Goal: Ask a question

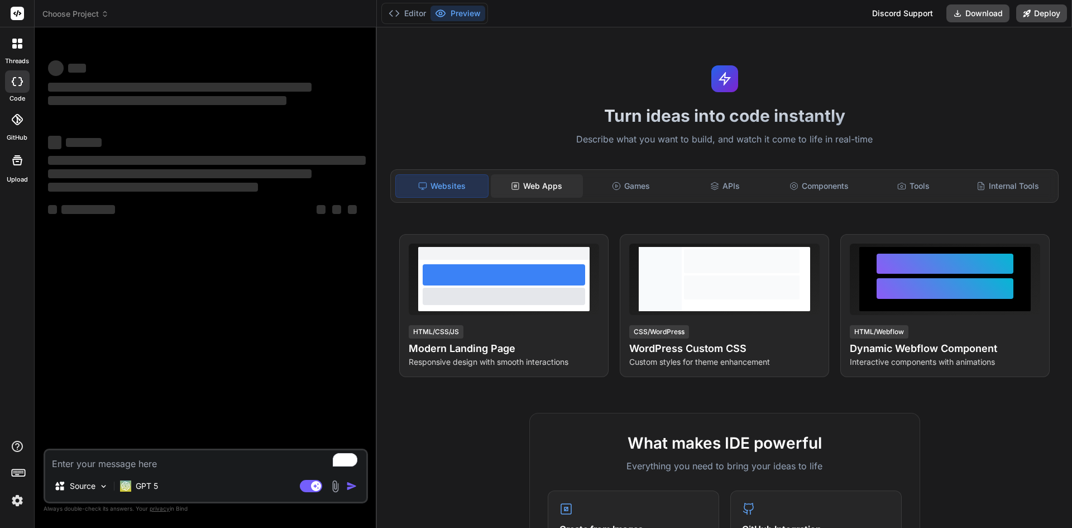
click at [543, 178] on div "Web Apps" at bounding box center [537, 185] width 92 height 23
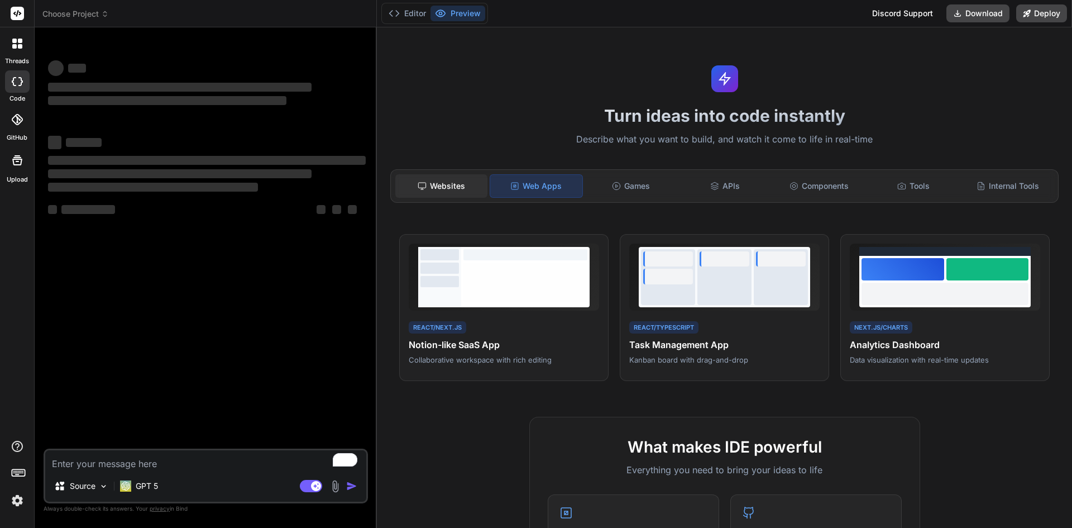
click at [445, 182] on div "Websites" at bounding box center [441, 185] width 92 height 23
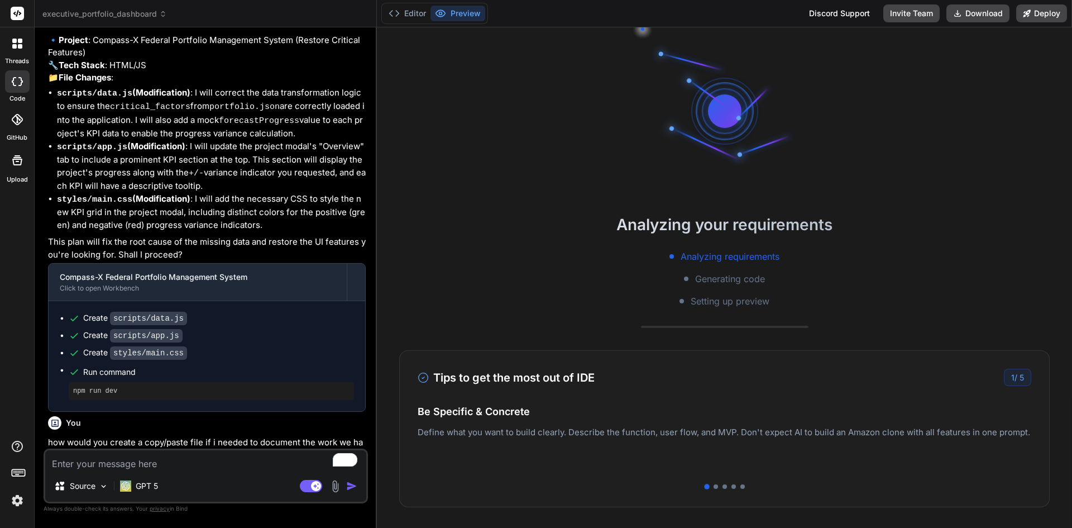
scroll to position [53, 0]
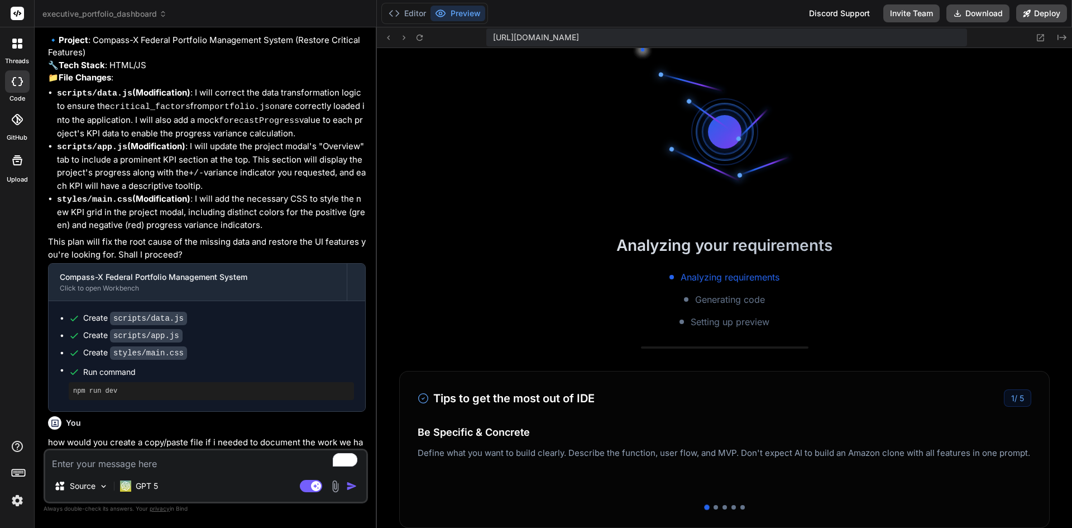
click at [16, 497] on img at bounding box center [17, 500] width 19 height 19
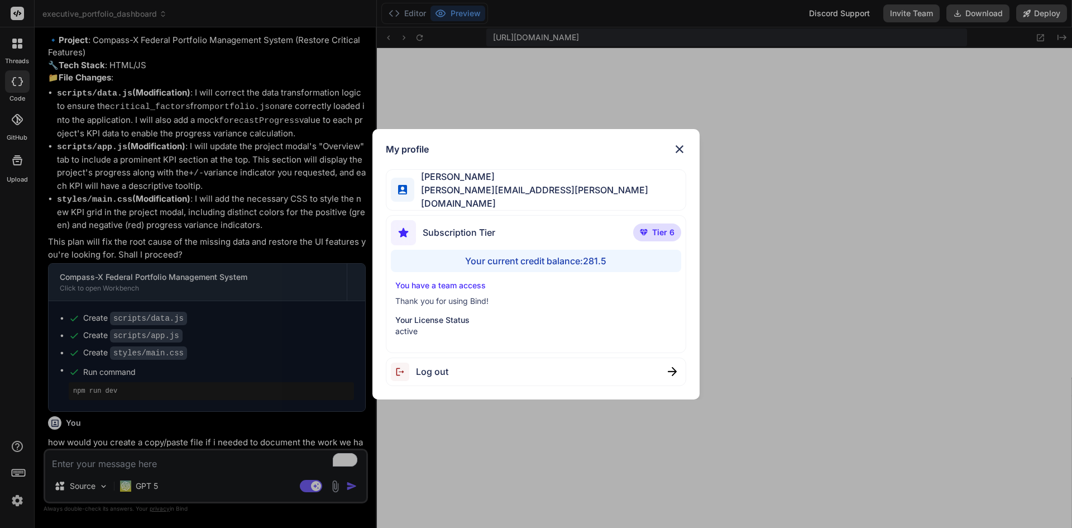
scroll to position [467, 0]
click at [680, 148] on img at bounding box center [679, 148] width 13 height 13
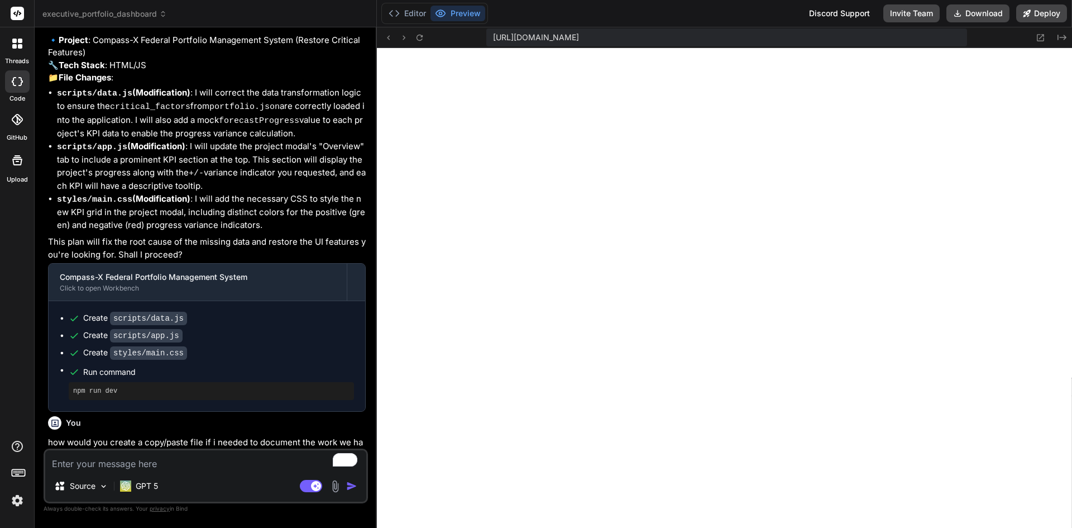
click at [16, 51] on div at bounding box center [17, 43] width 23 height 23
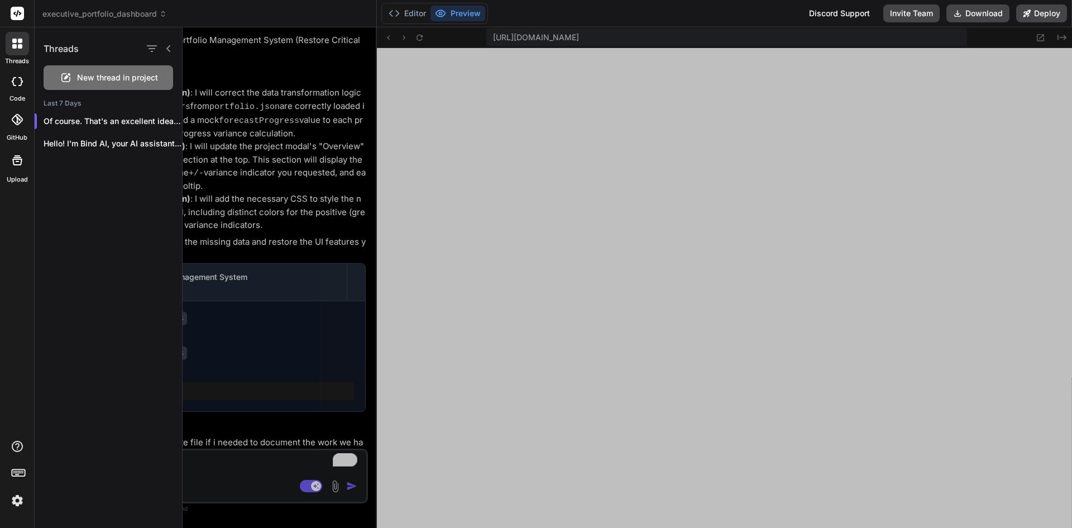
click at [16, 87] on div at bounding box center [17, 81] width 25 height 22
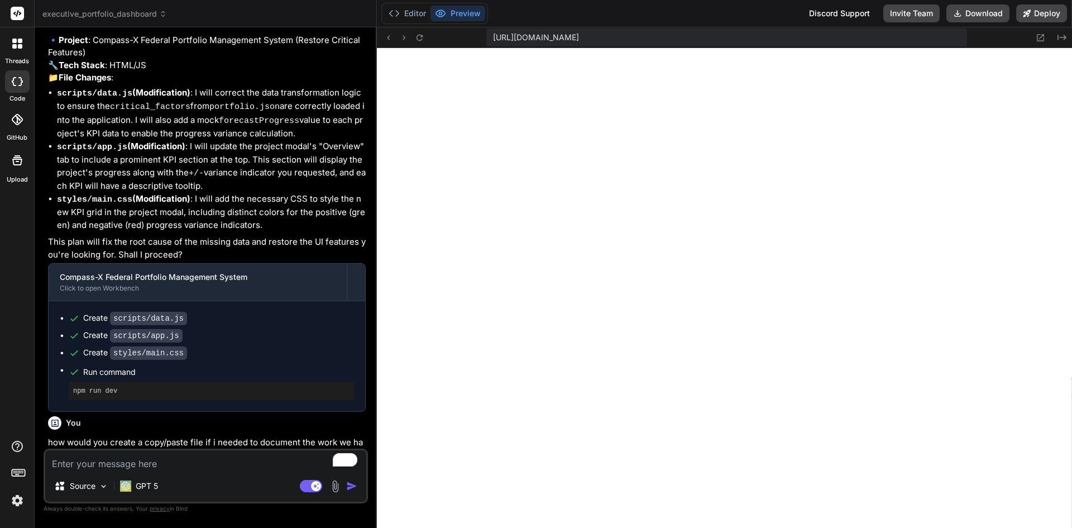
type textarea "x"
click at [16, 44] on icon at bounding box center [17, 44] width 10 height 10
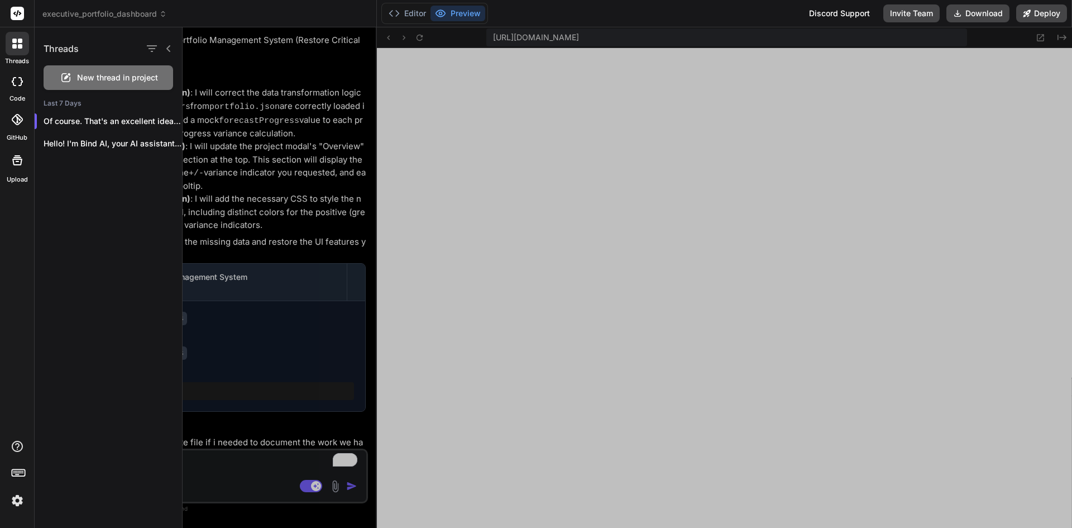
click at [16, 18] on rect at bounding box center [17, 13] width 13 height 13
click at [16, 16] on rect at bounding box center [17, 13] width 13 height 13
click at [18, 13] on rect at bounding box center [17, 13] width 13 height 13
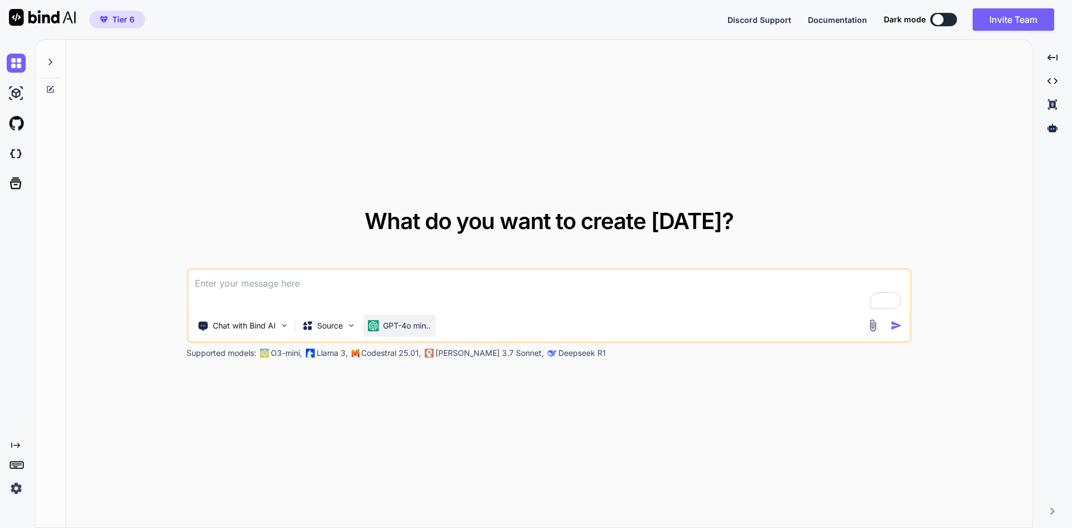
click at [391, 320] on p "GPT-4o min.." at bounding box center [406, 325] width 47 height 11
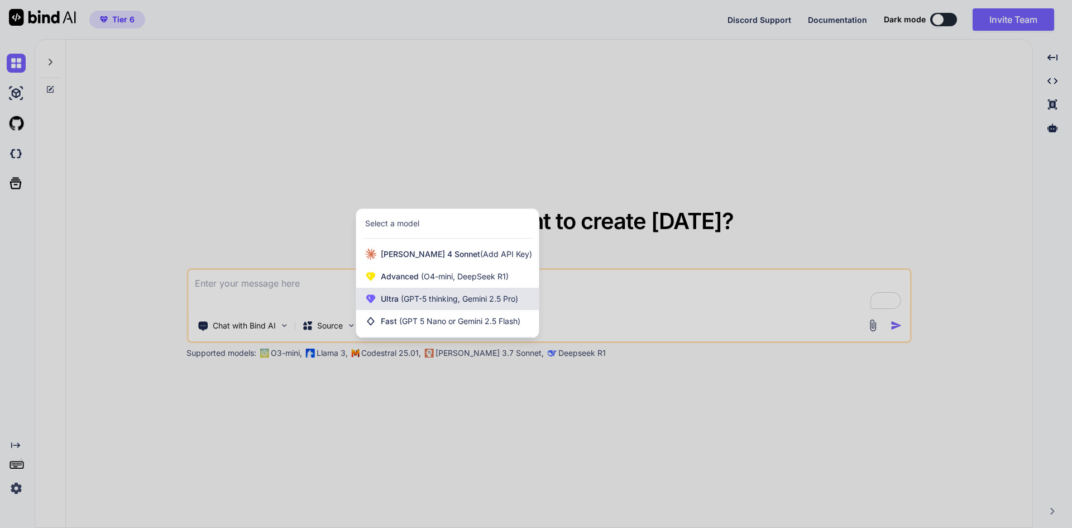
click at [420, 298] on span "(GPT-5 thinking, Gemini 2.5 Pro)" at bounding box center [459, 298] width 120 height 9
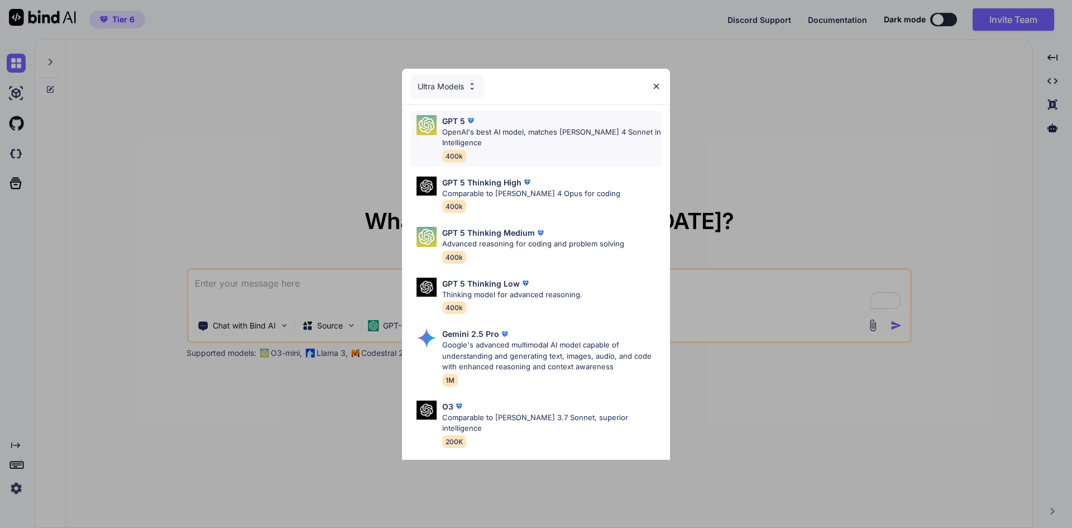
click at [522, 124] on div "GPT 5" at bounding box center [551, 121] width 219 height 12
type textarea "x"
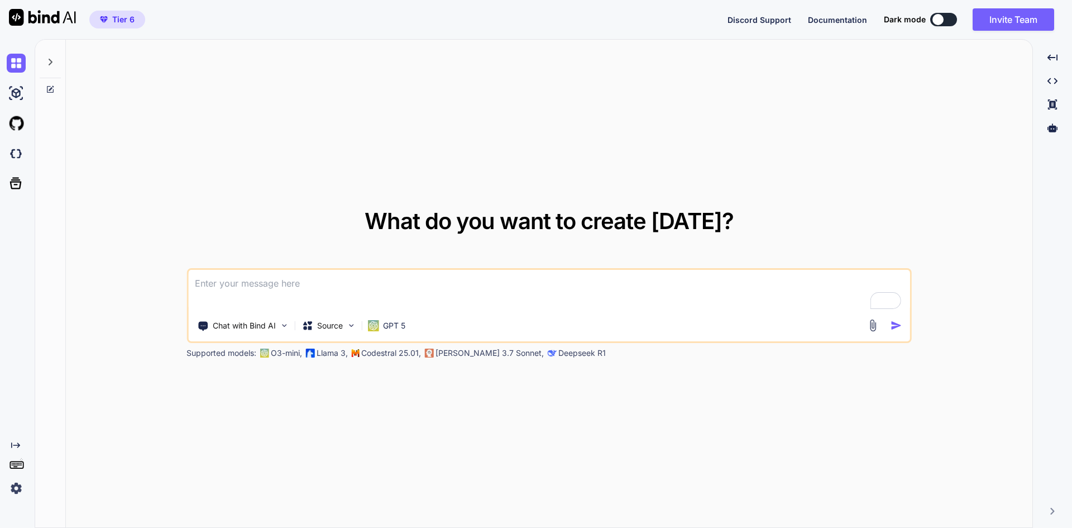
click at [276, 288] on textarea "To enrich screen reader interactions, please activate Accessibility in Grammarl…" at bounding box center [549, 290] width 722 height 41
type textarea "w"
type textarea "x"
type textarea "wh"
type textarea "x"
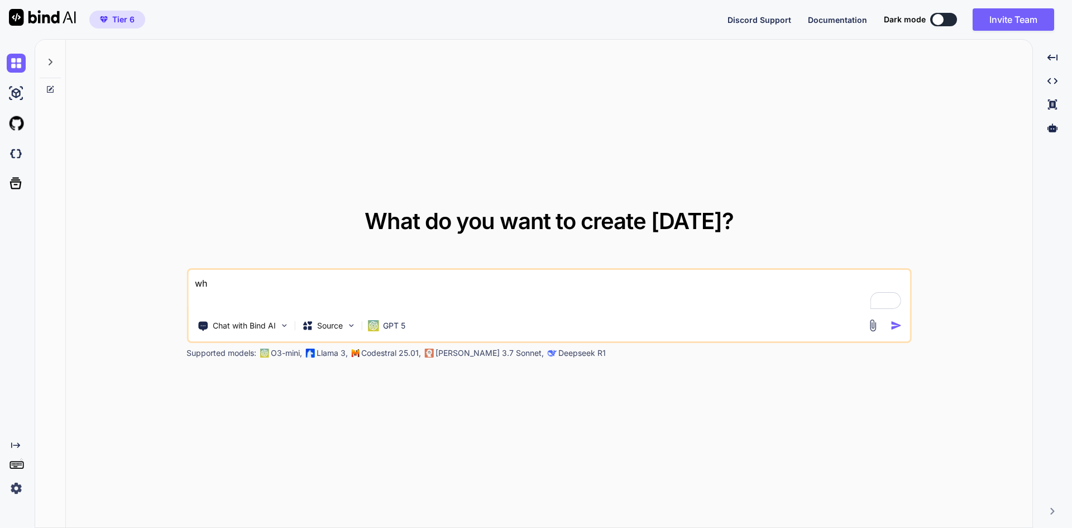
type textarea "wha"
type textarea "x"
type textarea "what"
type textarea "x"
type textarea "what"
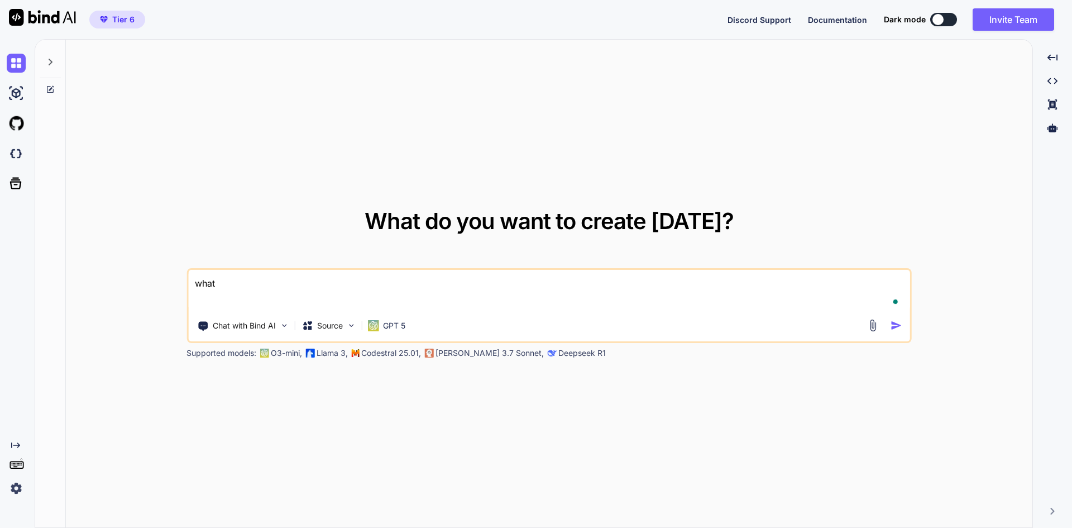
type textarea "x"
type textarea "what c"
type textarea "x"
type textarea "what ca"
type textarea "x"
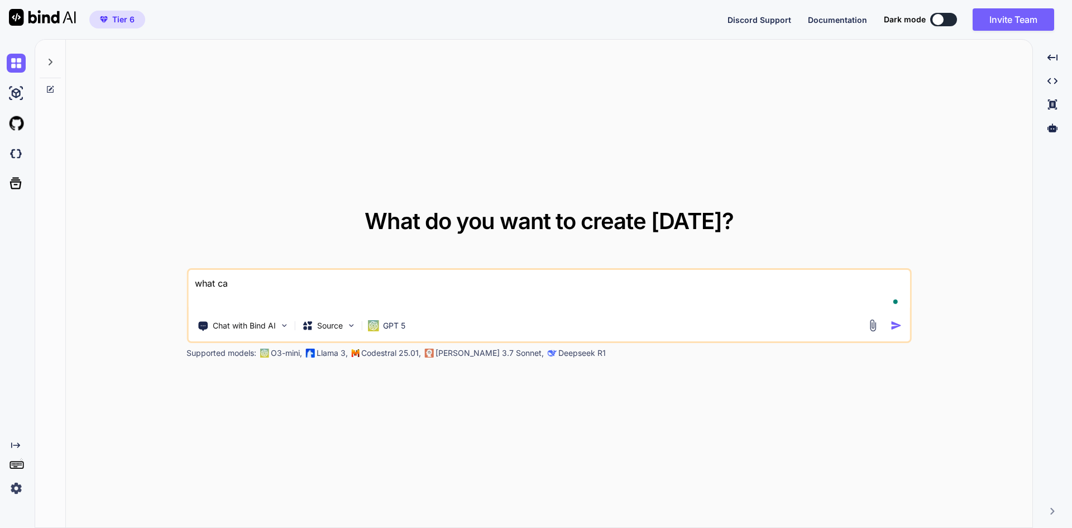
type textarea "what can"
type textarea "x"
type textarea "what can"
type textarea "x"
type textarea "what can i"
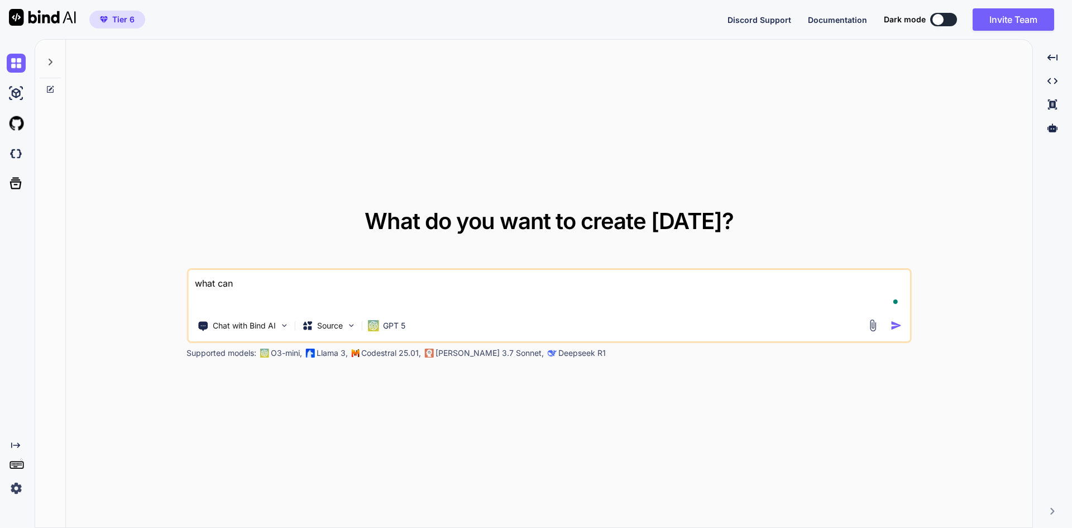
type textarea "x"
type textarea "what can i"
type textarea "x"
type textarea "what can i d"
type textarea "x"
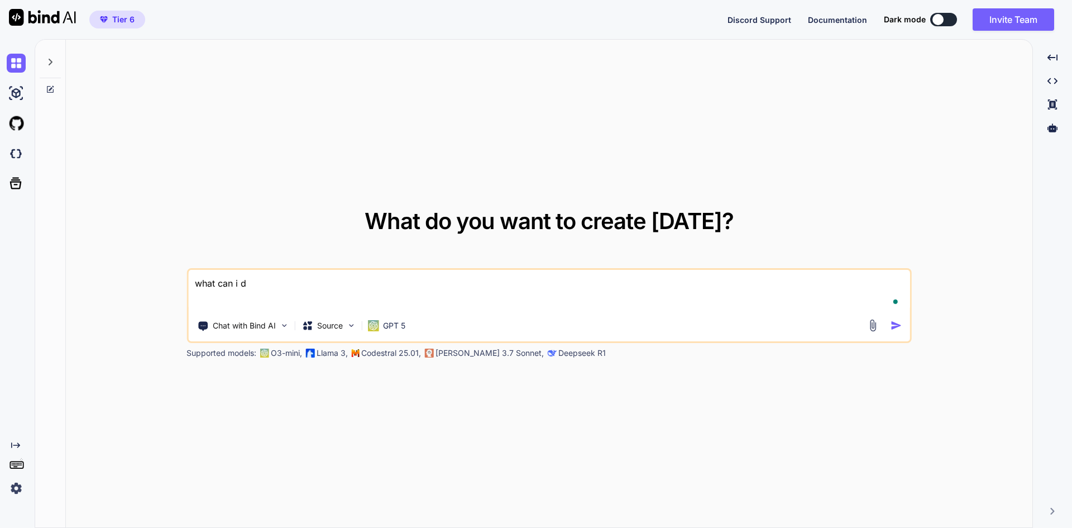
type textarea "what can i do"
type textarea "x"
type textarea "what can i do"
type textarea "x"
type textarea "what can i do i"
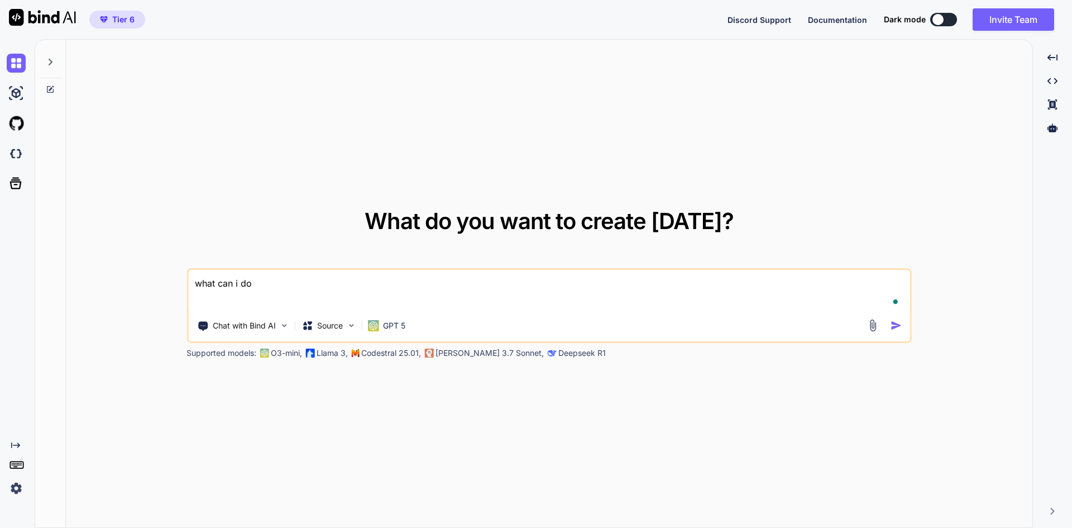
type textarea "x"
type textarea "what can i do in"
type textarea "x"
type textarea "what can i do in"
type textarea "x"
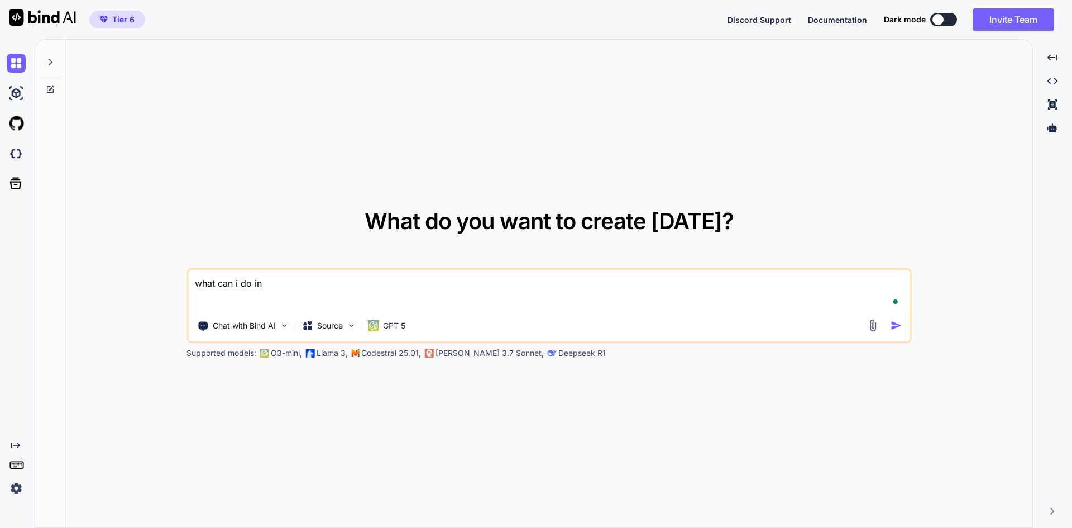
type textarea "what can i do in t"
type textarea "x"
type textarea "what can i do in th"
type textarea "x"
type textarea "what can i do in thi"
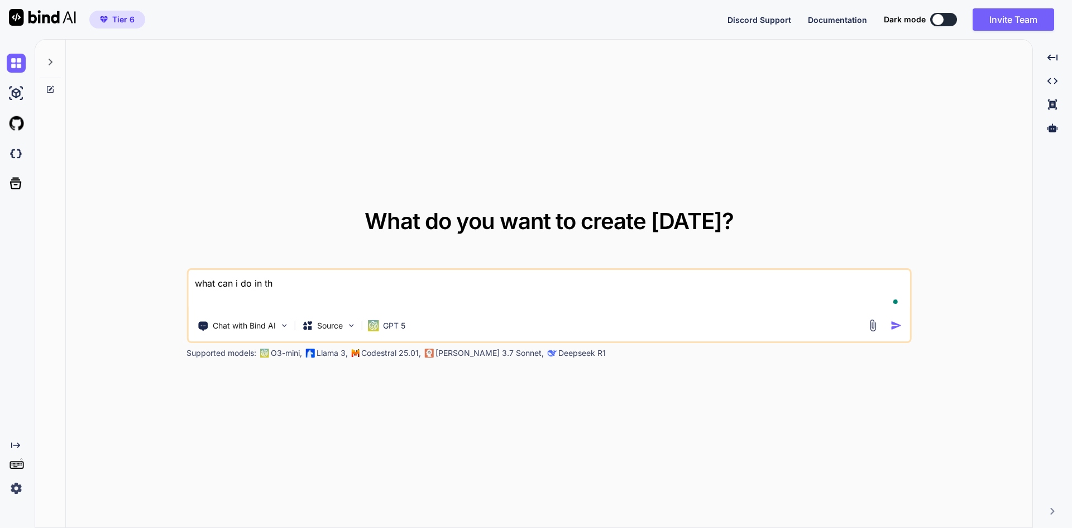
type textarea "x"
type textarea "what can i do in this"
type textarea "x"
type textarea "what can i do in this"
type textarea "x"
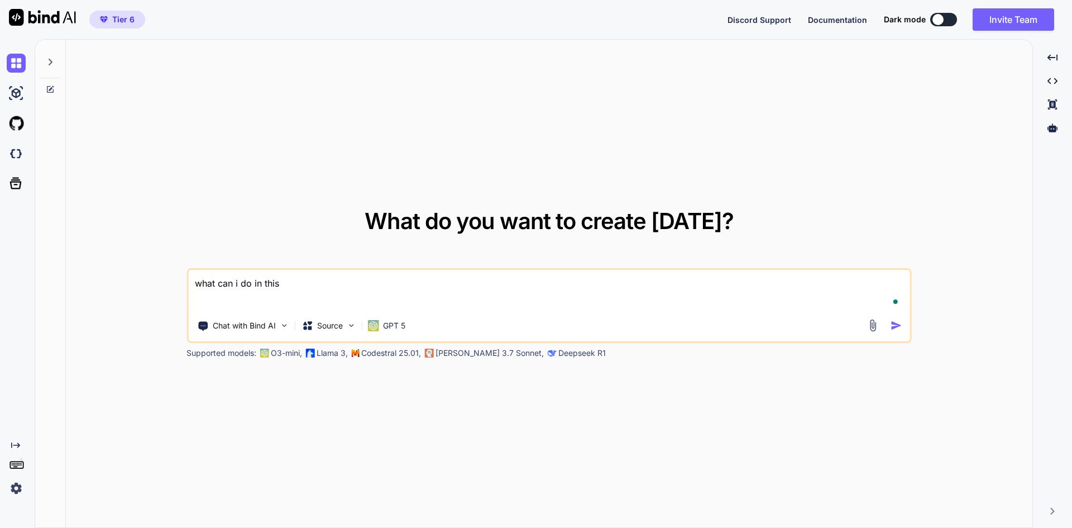
type textarea "what can i do in this i"
type textarea "x"
type textarea "what can i do in this in"
type textarea "x"
type textarea "what can i do in this int"
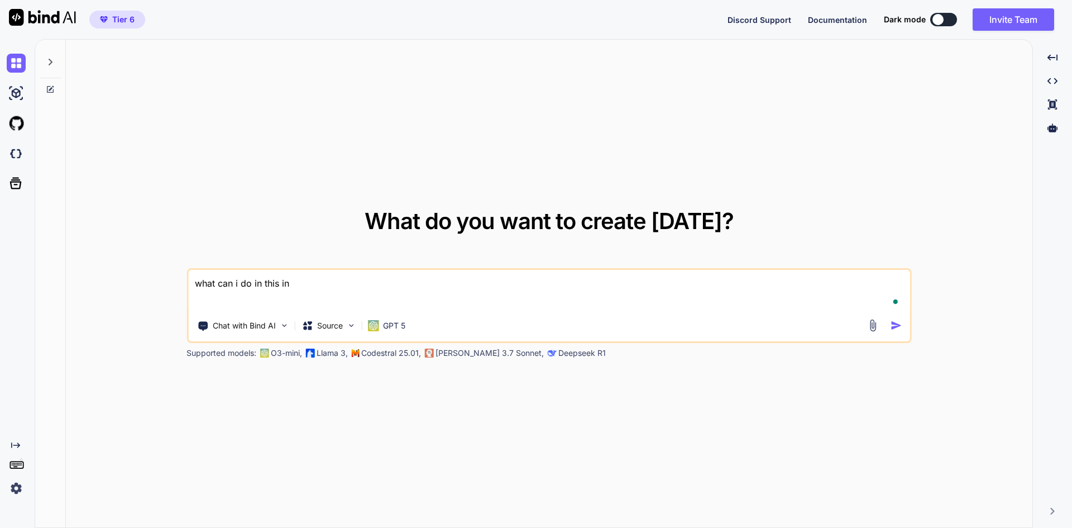
type textarea "x"
type textarea "what can i do in this inte"
type textarea "x"
type textarea "what can i do in this inter"
type textarea "x"
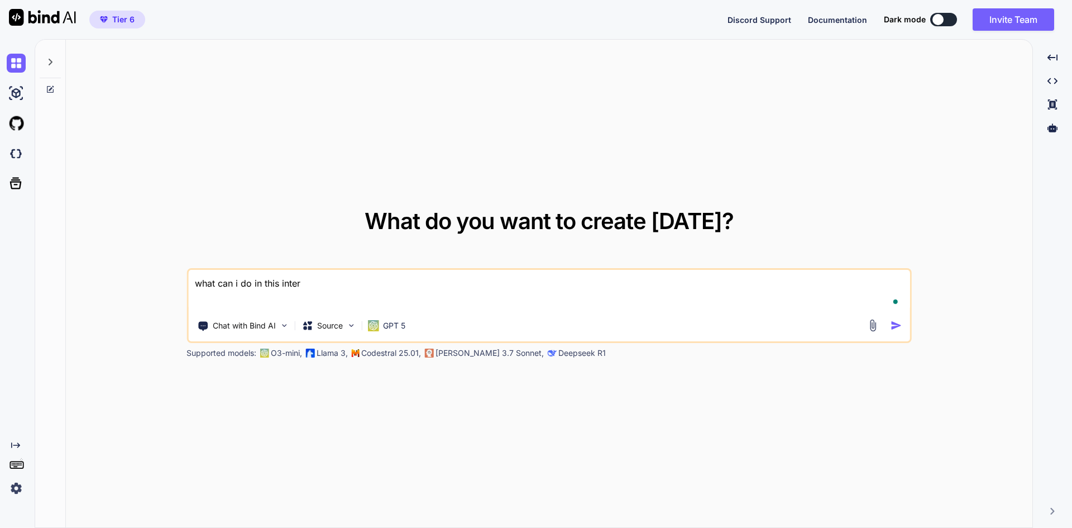
type textarea "what can i do in this interf"
type textarea "x"
type textarea "what can i do in this interfa"
type textarea "x"
type textarea "what can i do in this interfac"
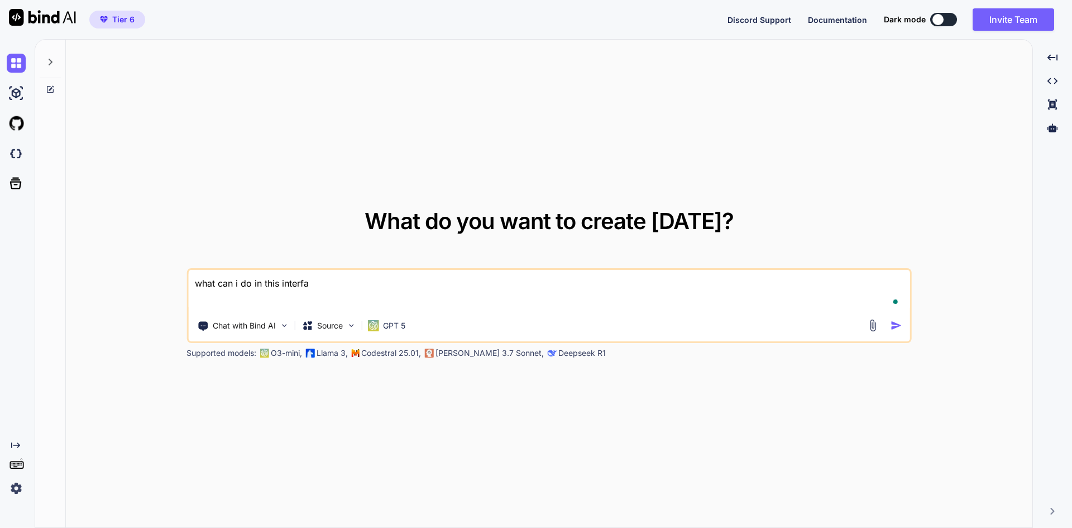
type textarea "x"
type textarea "what can i do in this interface"
type textarea "x"
type textarea "what can i do in this interface"
type textarea "x"
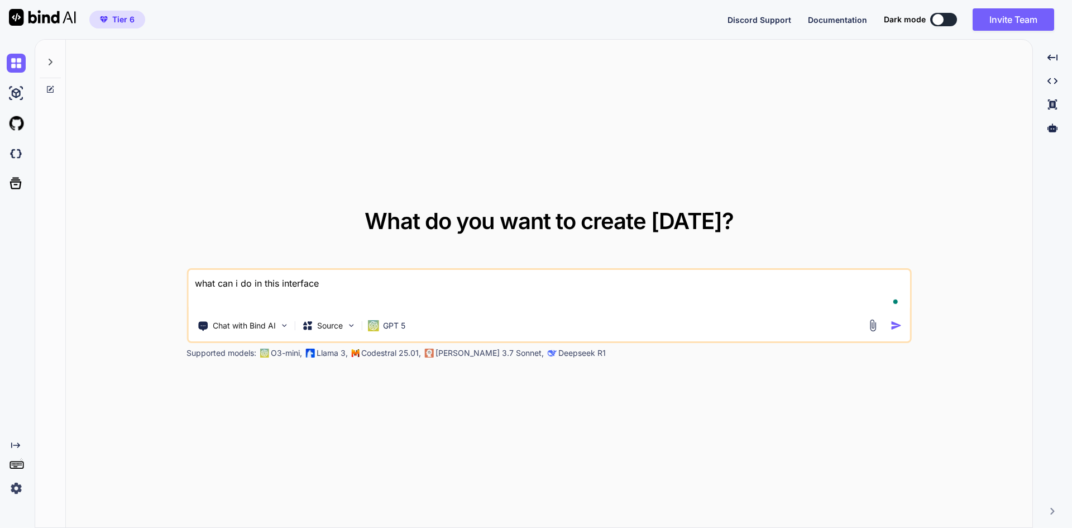
type textarea "what can i do in this interface w"
type textarea "x"
type textarea "what can i do in this interface wi"
type textarea "x"
type textarea "what can i do in this interface wit"
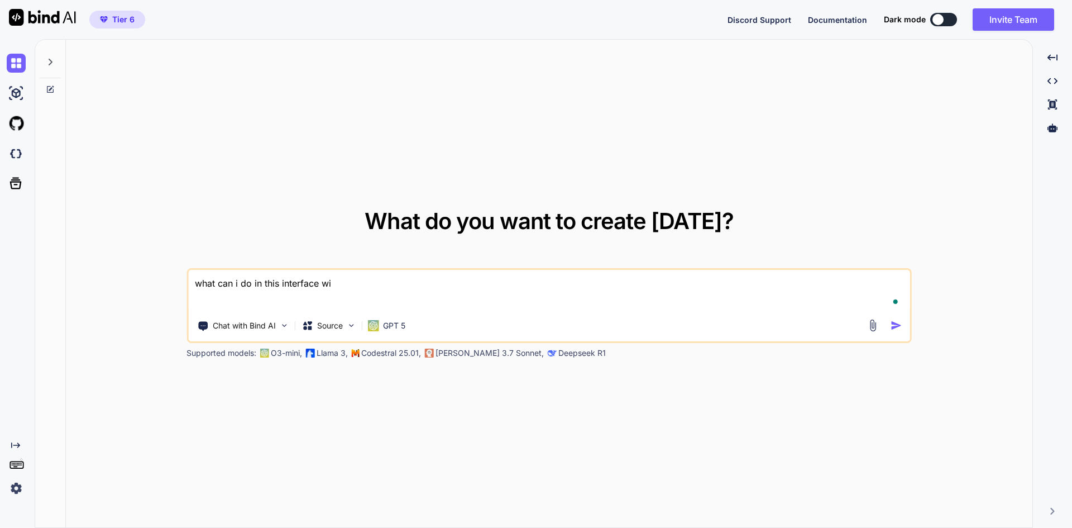
type textarea "x"
type textarea "what can i do in this interface with"
type textarea "x"
type textarea "what can i do in this interface with"
type textarea "x"
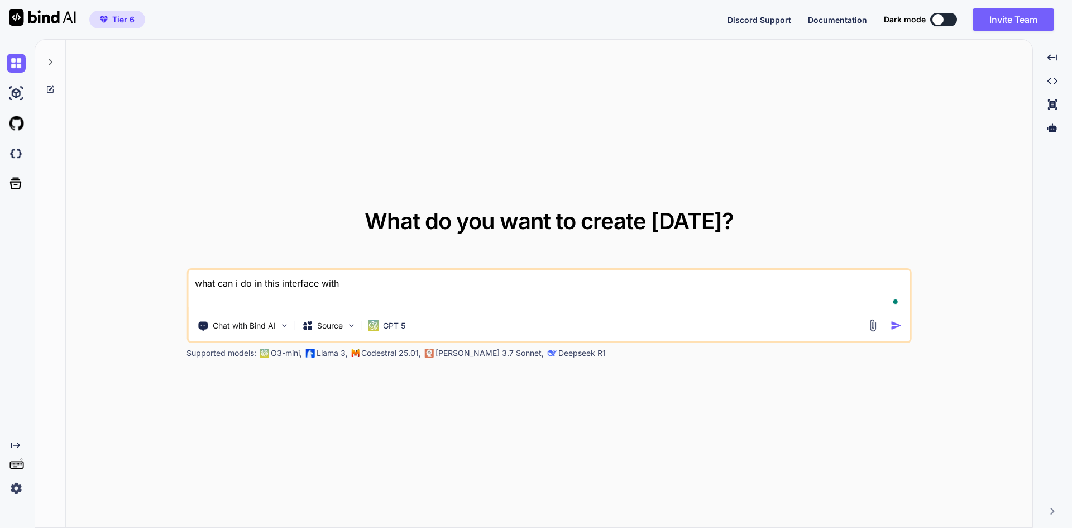
type textarea "what can i do in this interface with b"
type textarea "x"
type textarea "what can i do in this interface with bi"
type textarea "x"
type textarea "what can i do in this interface with bin"
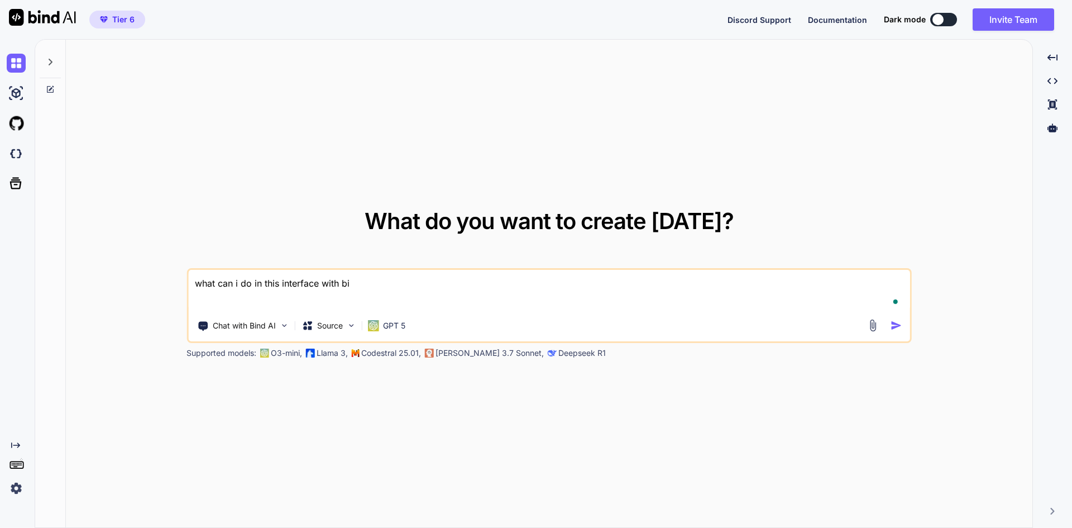
type textarea "x"
type textarea "what can i do in this interface with bind"
type textarea "x"
type textarea "what can i do in this interface with bind."
type textarea "x"
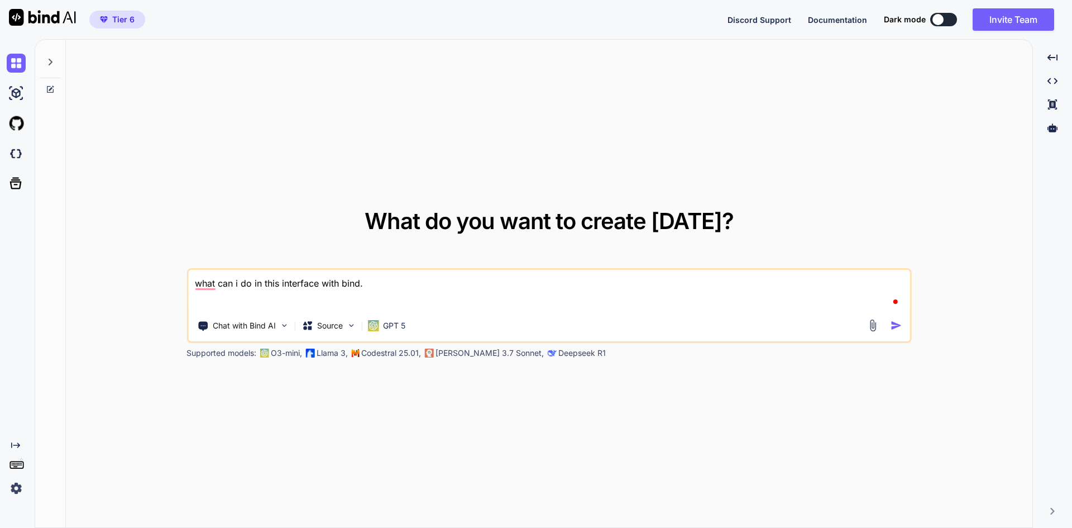
type textarea "what can i do in this interface with bind"
type textarea "x"
type textarea "what can i do in this interface with bind"
type textarea "x"
type textarea "what can i do in this interface with bind A"
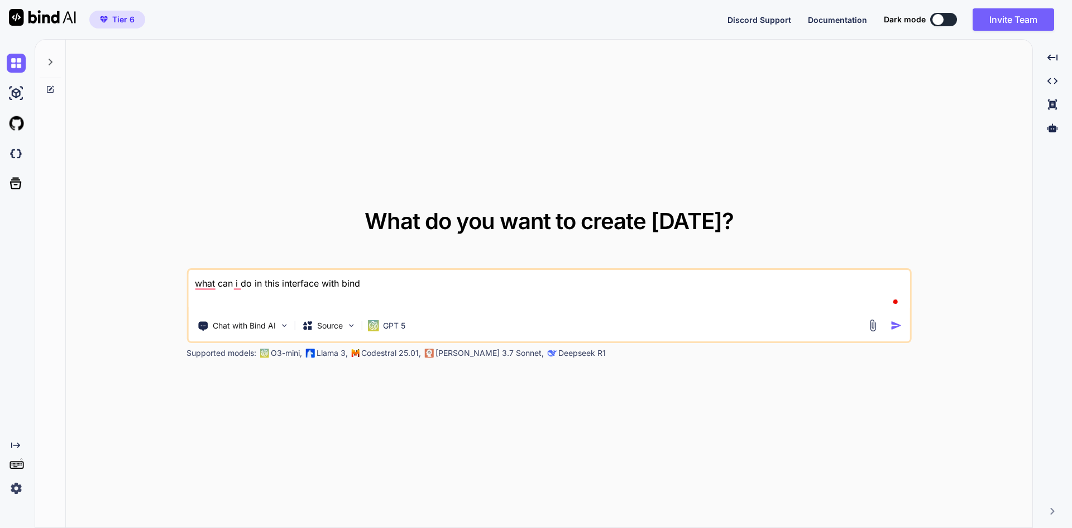
type textarea "x"
type textarea "what can i do in this interface with bind AI"
type textarea "x"
type textarea "what can i do in this interface with bind AI"
click at [288, 331] on div "Chat with Bind AI" at bounding box center [243, 325] width 101 height 22
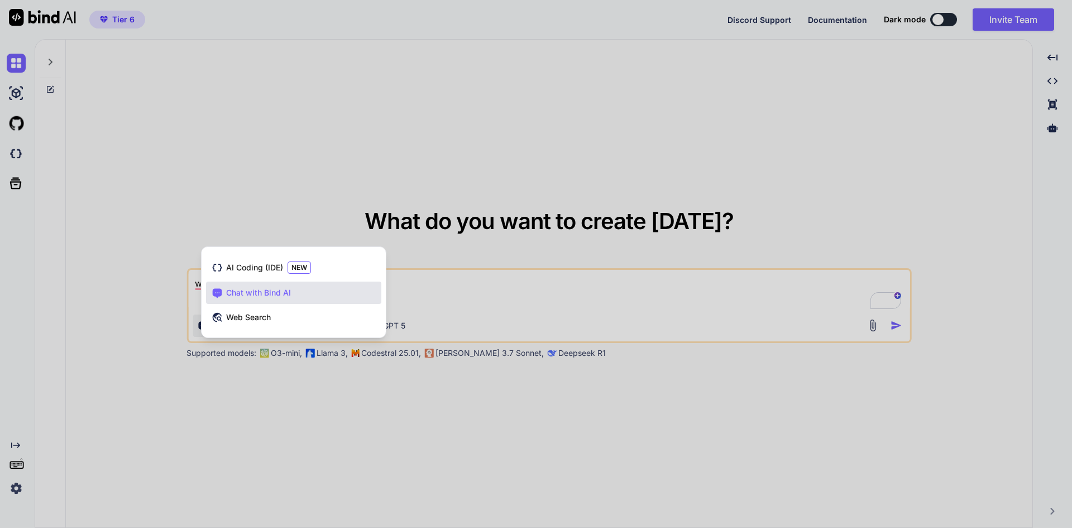
click at [510, 282] on div at bounding box center [536, 264] width 1072 height 528
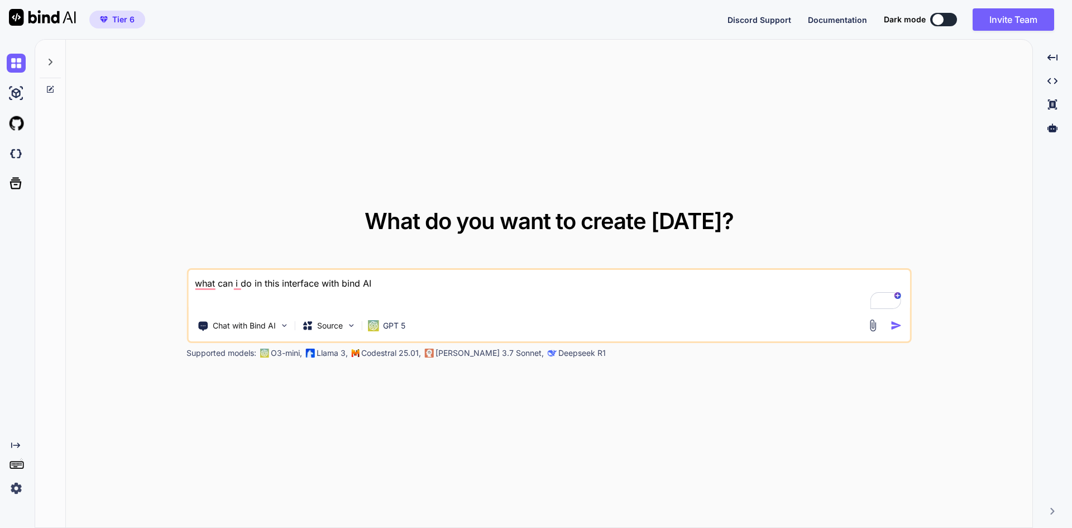
click at [501, 282] on textarea "what can i do in this interface with bind AI" at bounding box center [549, 290] width 722 height 41
click at [897, 327] on img "button" at bounding box center [897, 325] width 12 height 12
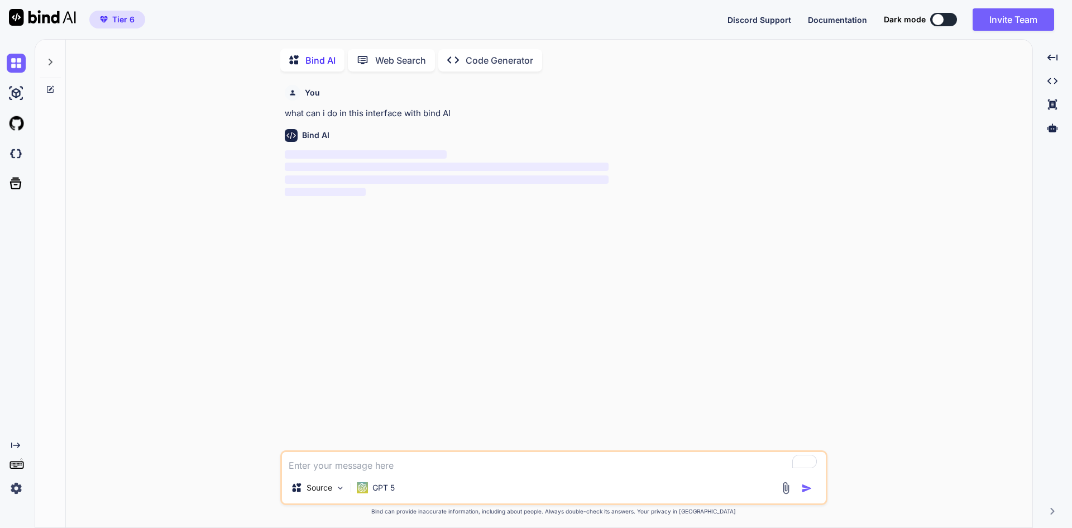
scroll to position [4, 0]
click at [15, 485] on img at bounding box center [16, 488] width 19 height 19
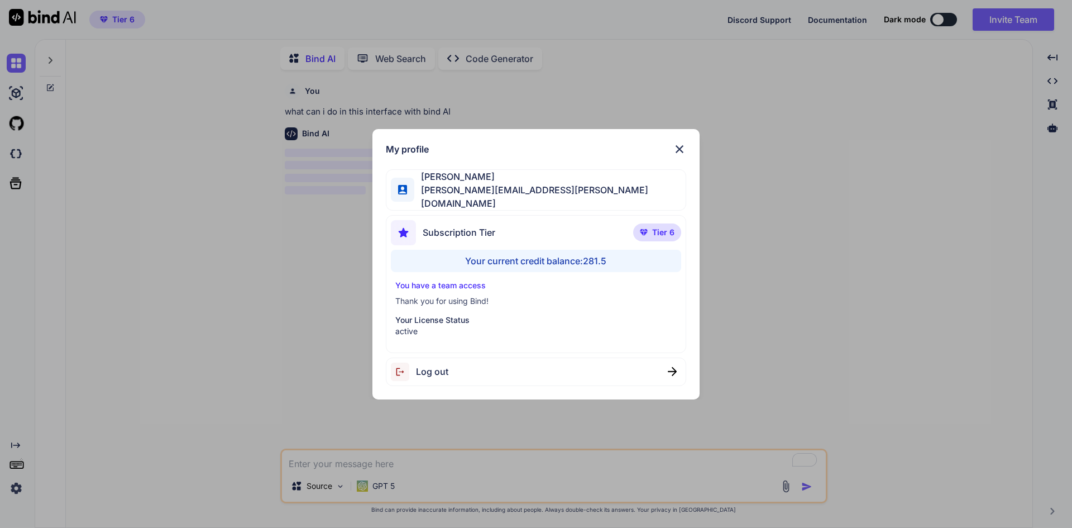
click at [15, 485] on div "My profile [PERSON_NAME] [PERSON_NAME][EMAIL_ADDRESS][PERSON_NAME][DOMAIN_NAME]…" at bounding box center [536, 264] width 1072 height 528
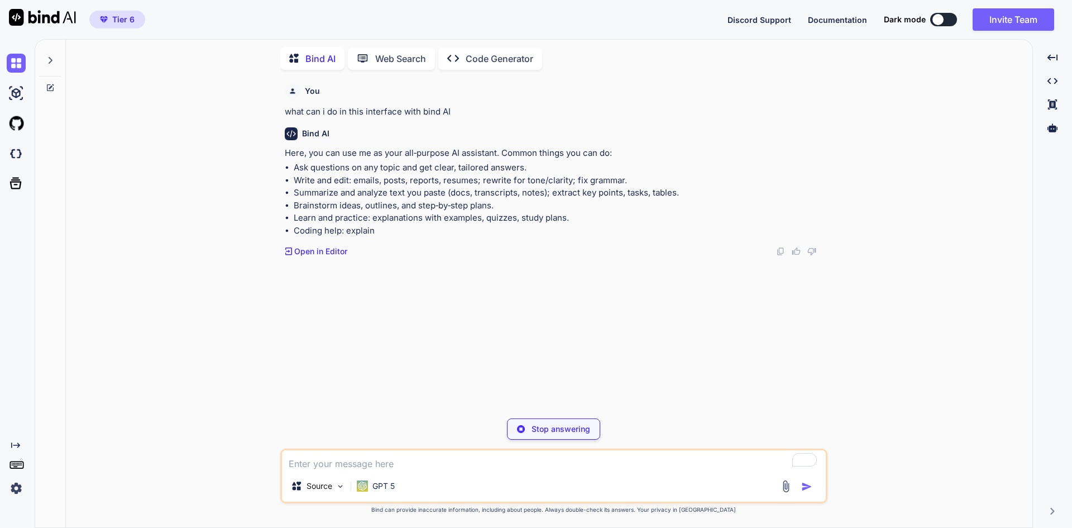
click at [15, 485] on img at bounding box center [16, 488] width 19 height 19
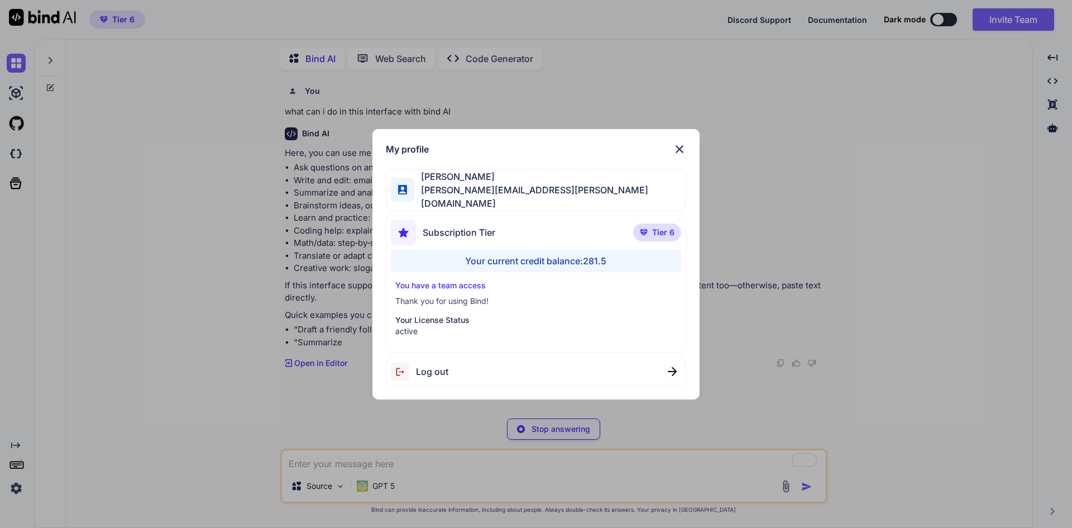
click at [15, 485] on div "My profile [PERSON_NAME] [PERSON_NAME][EMAIL_ADDRESS][PERSON_NAME][DOMAIN_NAME]…" at bounding box center [536, 264] width 1072 height 528
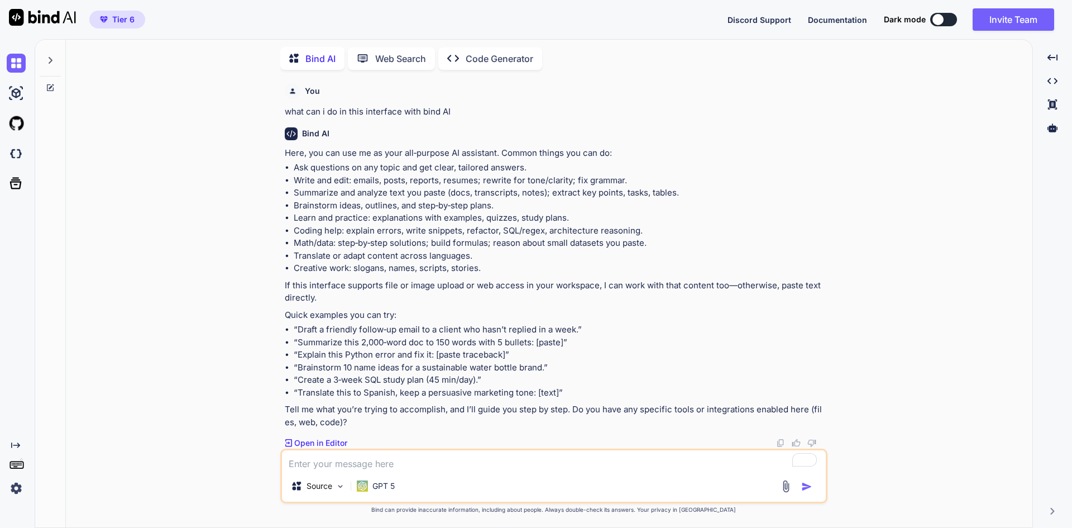
click at [487, 462] on textarea "To enrich screen reader interactions, please activate Accessibility in Grammarl…" at bounding box center [554, 460] width 544 height 20
type textarea "x"
type textarea "Do you have a memory on the same way that"
type textarea "x"
type textarea "Do you have a memory on the same way that track GT has project folders"
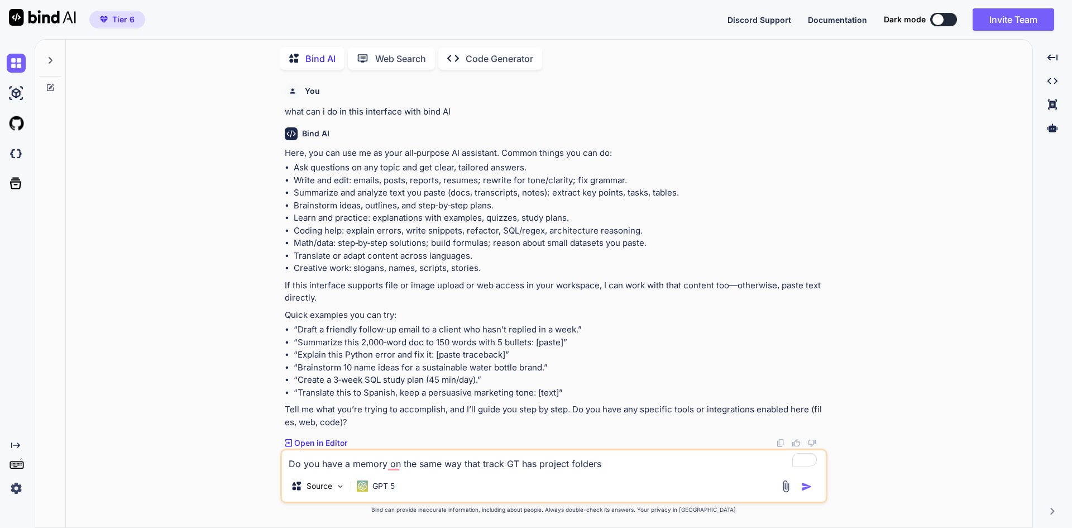
type textarea "x"
type textarea "Do you have a memory on the same way that track GT has project folders on which"
type textarea "x"
type textarea "Do you have a memory on the same way that track GT has project folders on which…"
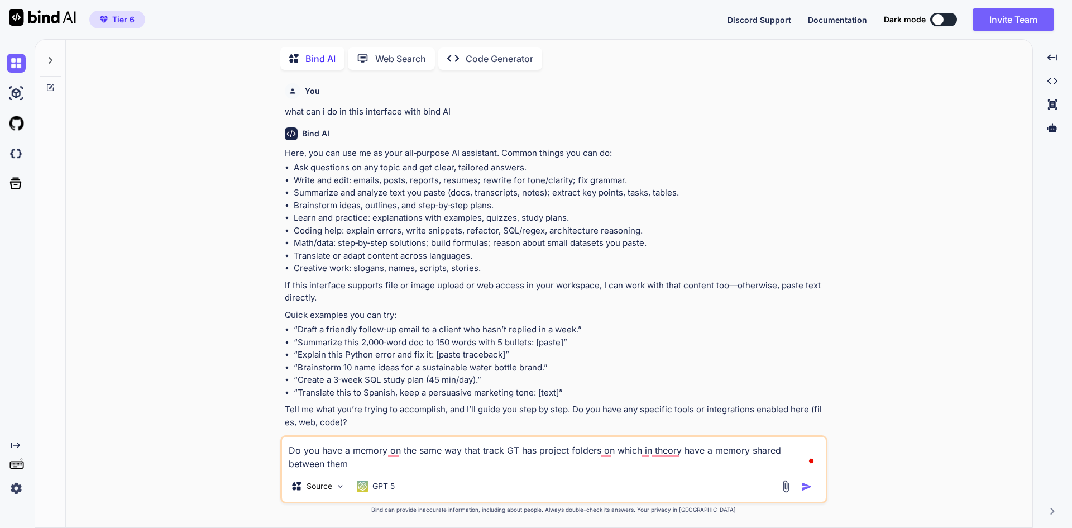
click at [503, 448] on textarea "Do you have a memory on the same way that track GT has project folders on which…" at bounding box center [554, 454] width 544 height 34
click at [494, 456] on textarea "Do you have a memory on the same way that track GT has project folders on which…" at bounding box center [554, 454] width 544 height 34
type textarea "x"
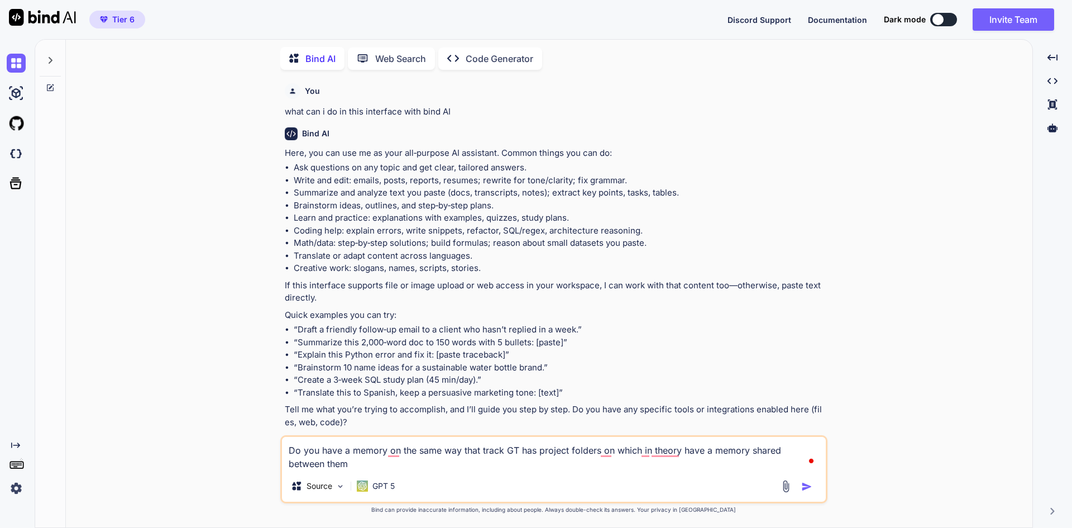
type textarea "Do you have a memory on the same way that cGT has project folders on which in t…"
type textarea "x"
type textarea "Do you have a memory on the same way that chGT has project folders on which in …"
type textarea "x"
type textarea "Do you have a memory on the same way that chaGT has project folders on which in…"
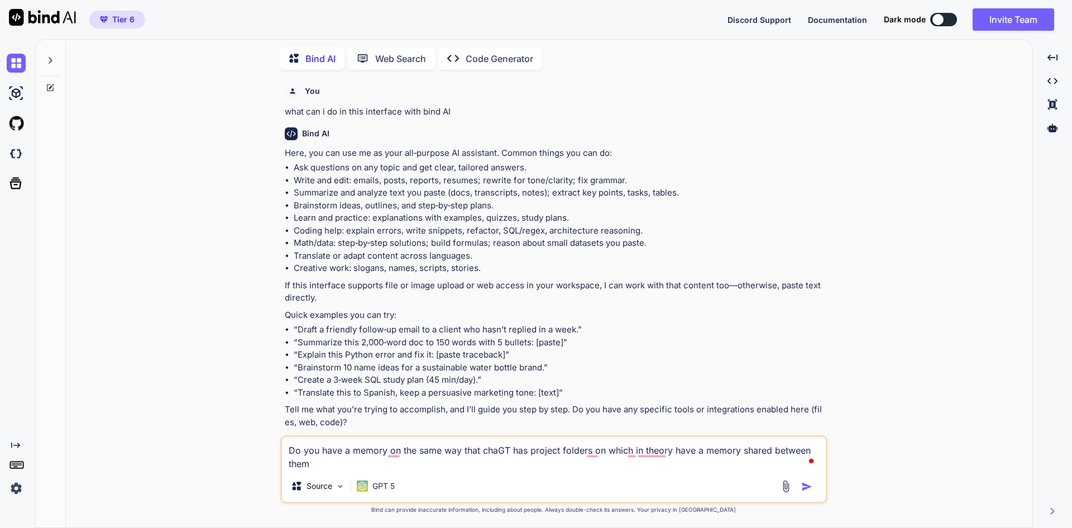
type textarea "x"
type textarea "Do you have a memory on the same way that chatGT has project folders on which i…"
type textarea "x"
type textarea "Do you have a memory on the same way that chatGpT has project folders on which …"
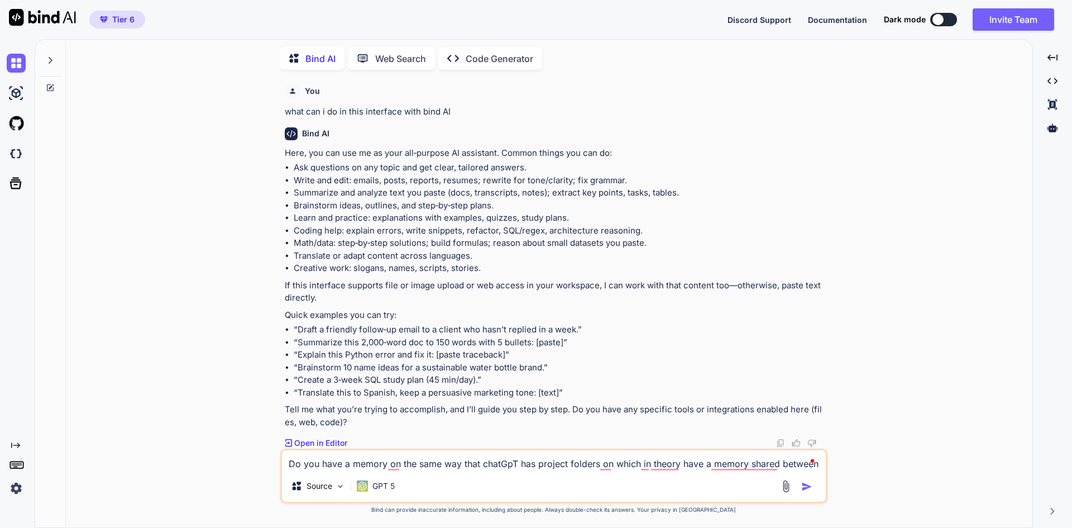
type textarea "x"
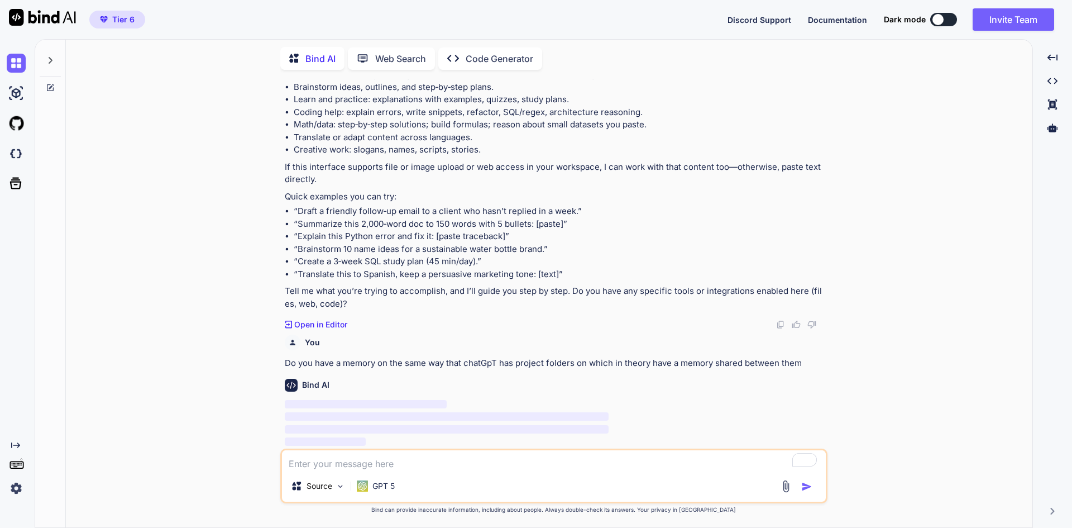
type textarea "x"
type textarea "I think"
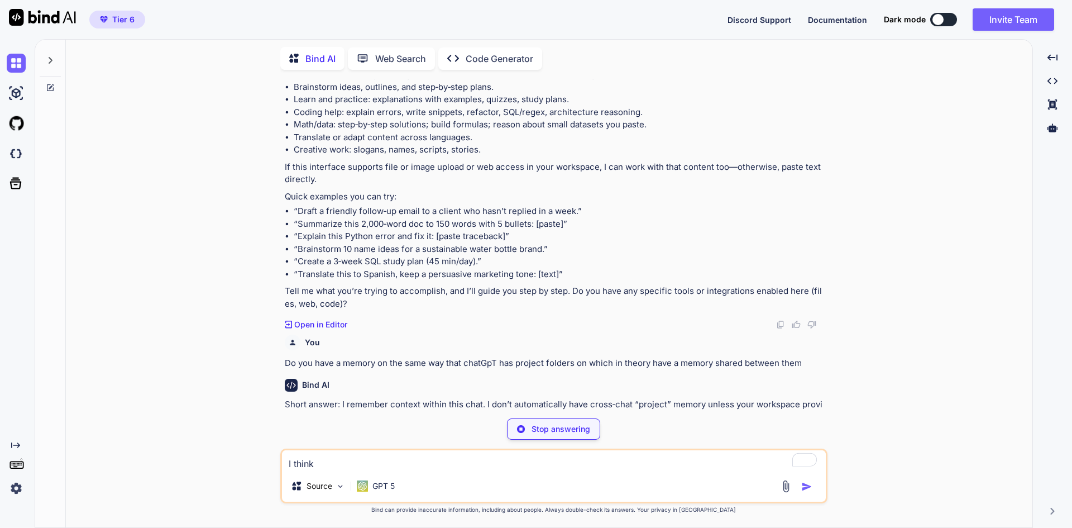
type textarea "x"
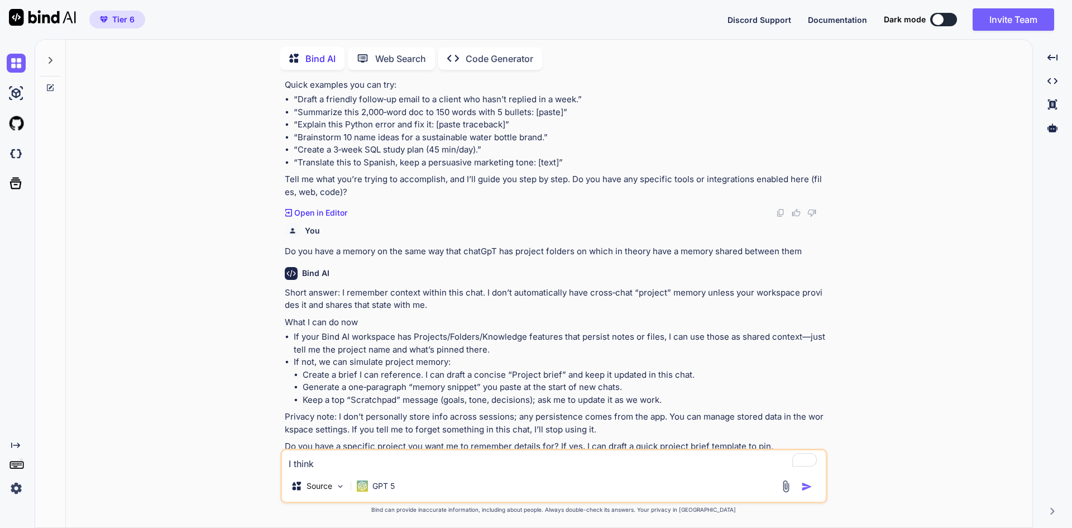
scroll to position [255, 0]
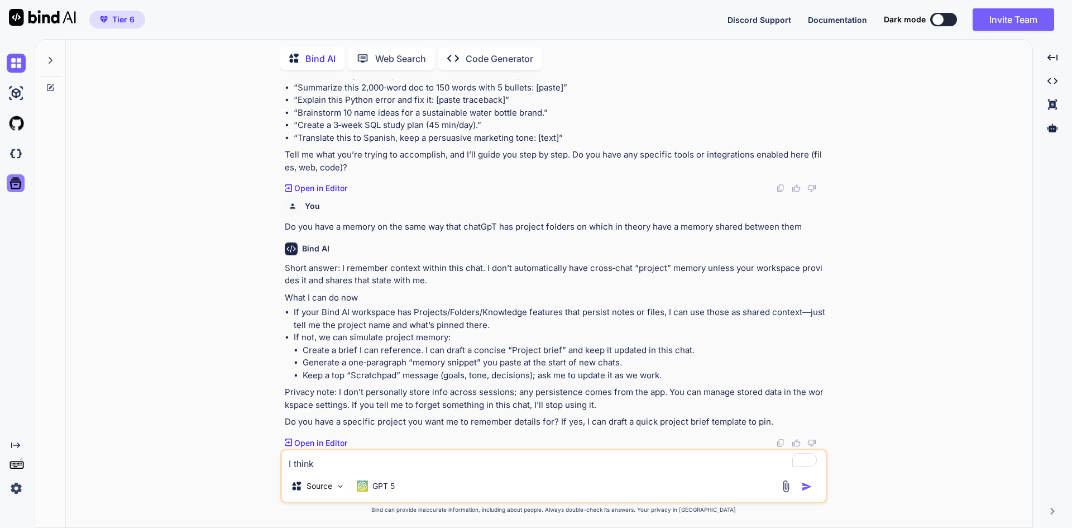
type textarea "I think"
click at [16, 183] on icon at bounding box center [16, 183] width 16 height 16
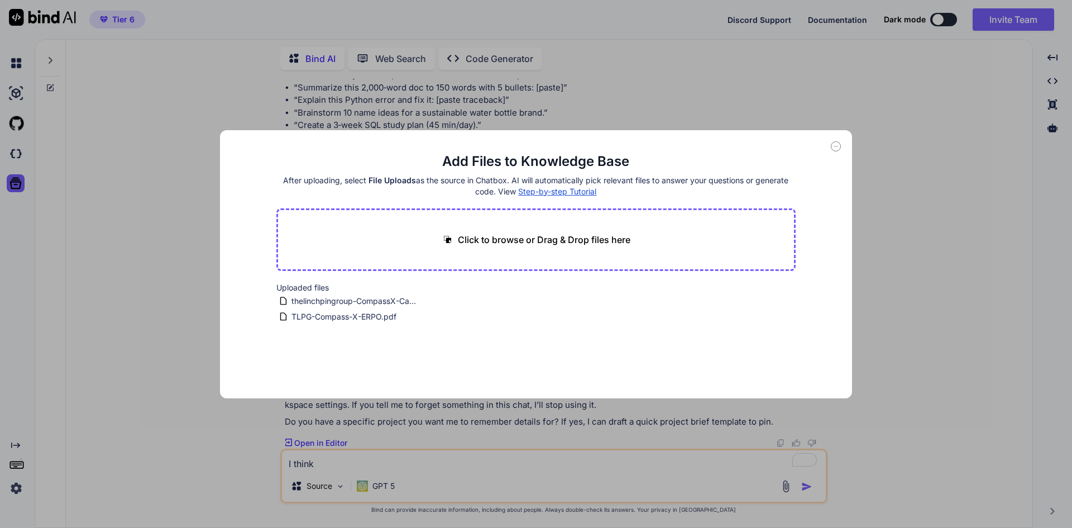
click at [85, 225] on div "Add Files to Knowledge Base After uploading, select File Uploads as the source …" at bounding box center [536, 264] width 1072 height 528
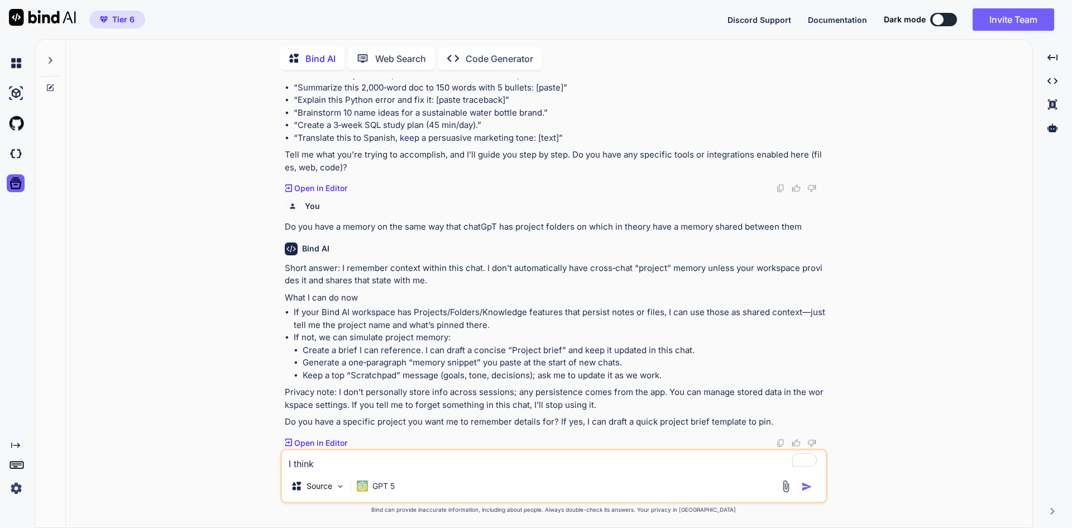
click at [359, 464] on textarea "I think" at bounding box center [554, 460] width 544 height 20
type textarea "x"
type textarea "I thin"
type textarea "x"
type textarea "I thi"
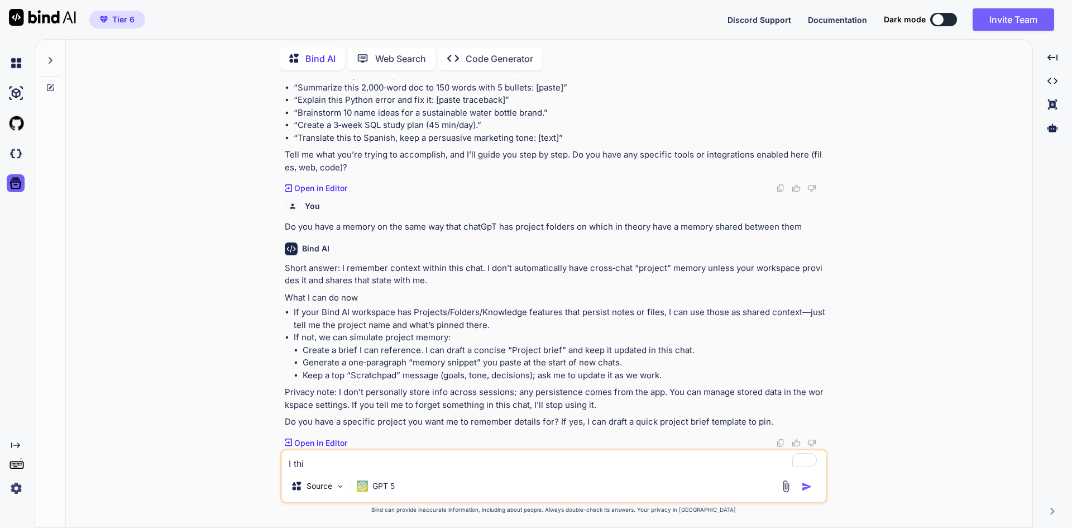
type textarea "x"
type textarea "I th"
type textarea "x"
type textarea "I t"
type textarea "x"
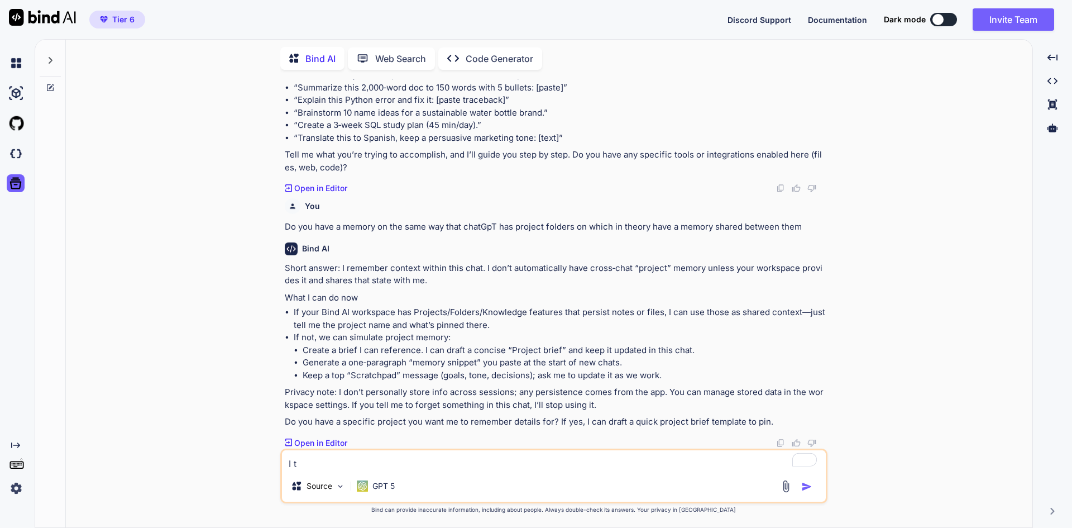
type textarea "I"
type textarea "x"
type textarea "I"
type textarea "x"
